Goal: Navigation & Orientation: Find specific page/section

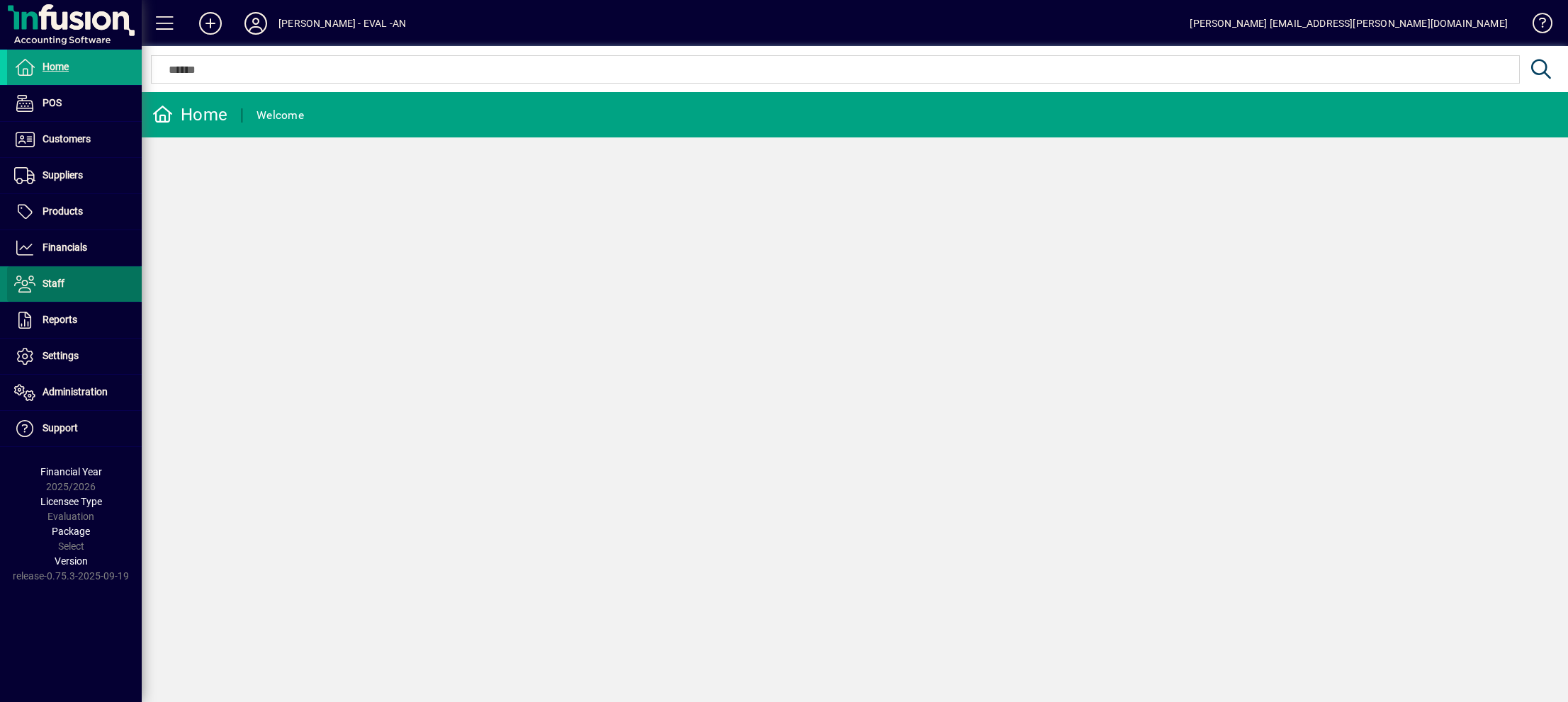
click at [79, 285] on span at bounding box center [74, 284] width 135 height 34
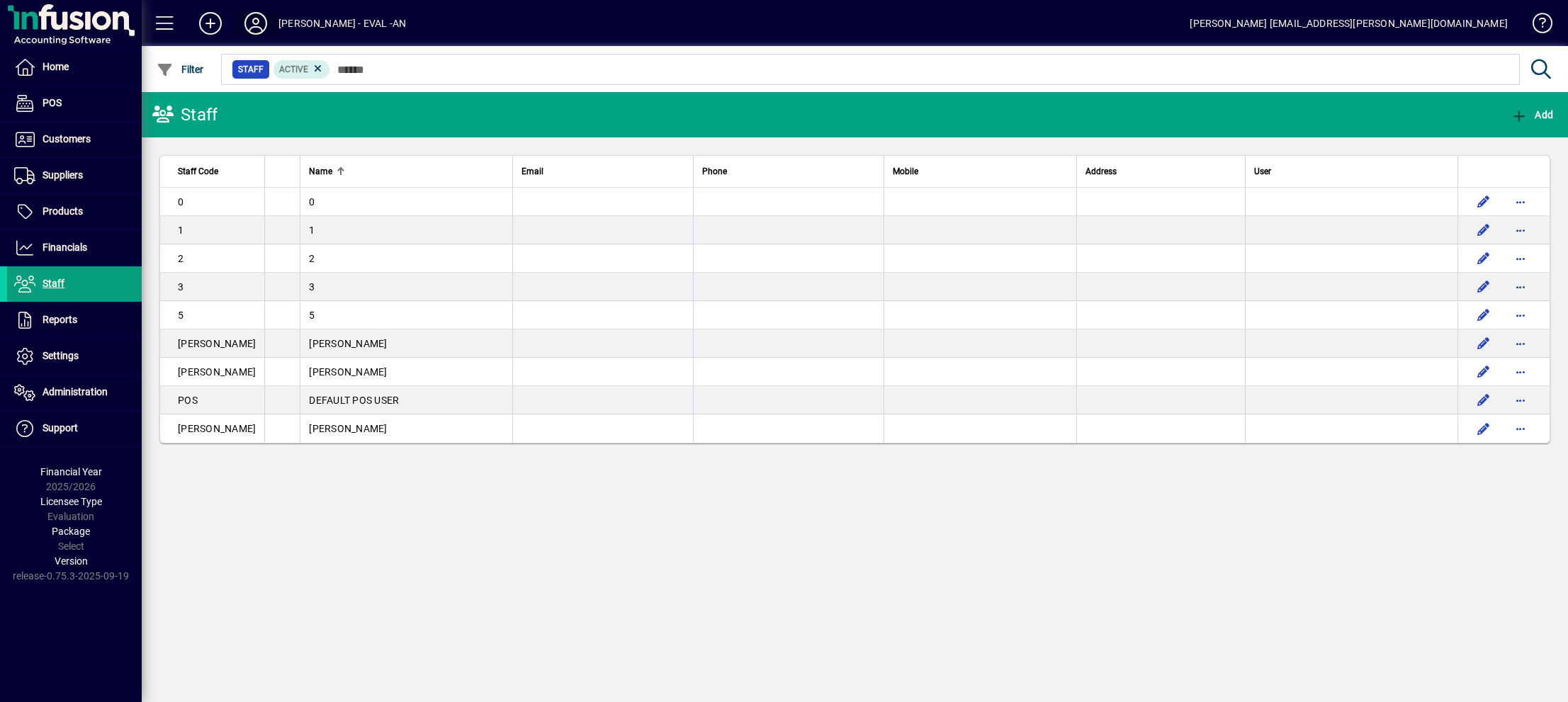
click at [257, 20] on icon at bounding box center [255, 23] width 29 height 22
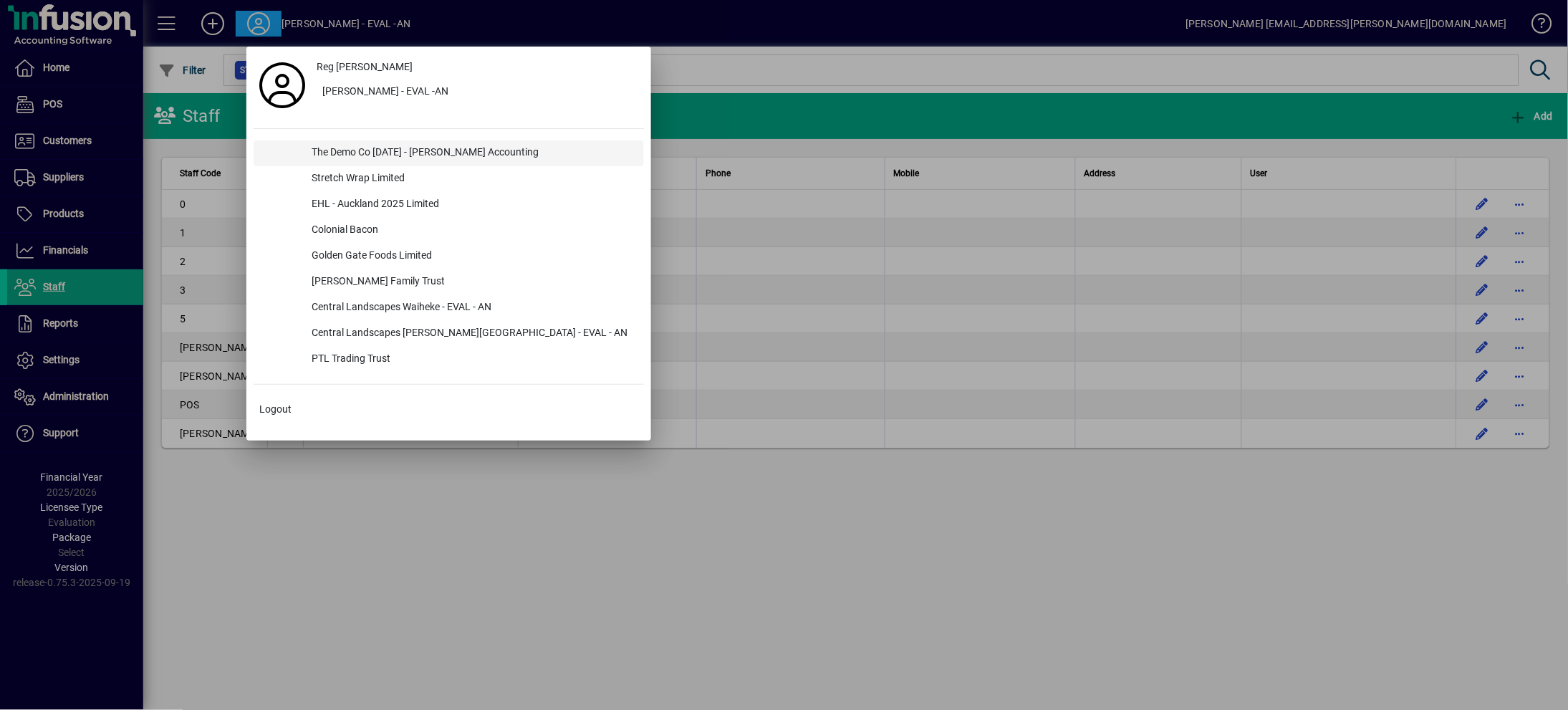
click at [347, 150] on div "The Demo Co [DATE] - [PERSON_NAME] Accounting" at bounding box center [472, 153] width 344 height 26
